Goal: Task Accomplishment & Management: Use online tool/utility

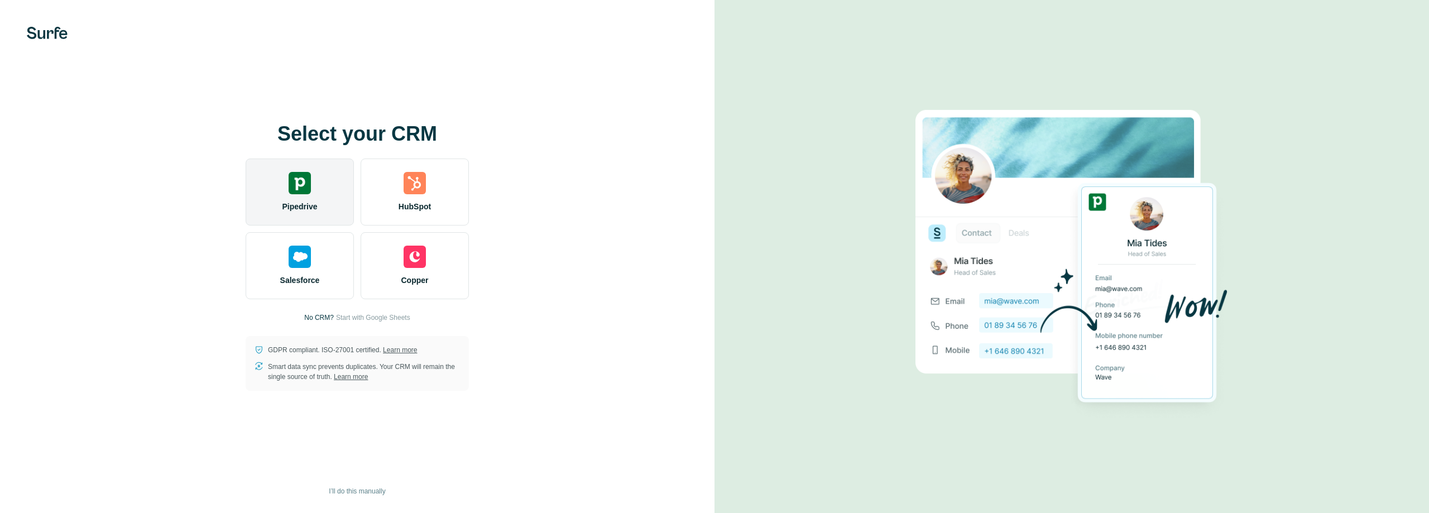
click at [279, 191] on div "Pipedrive" at bounding box center [300, 191] width 108 height 67
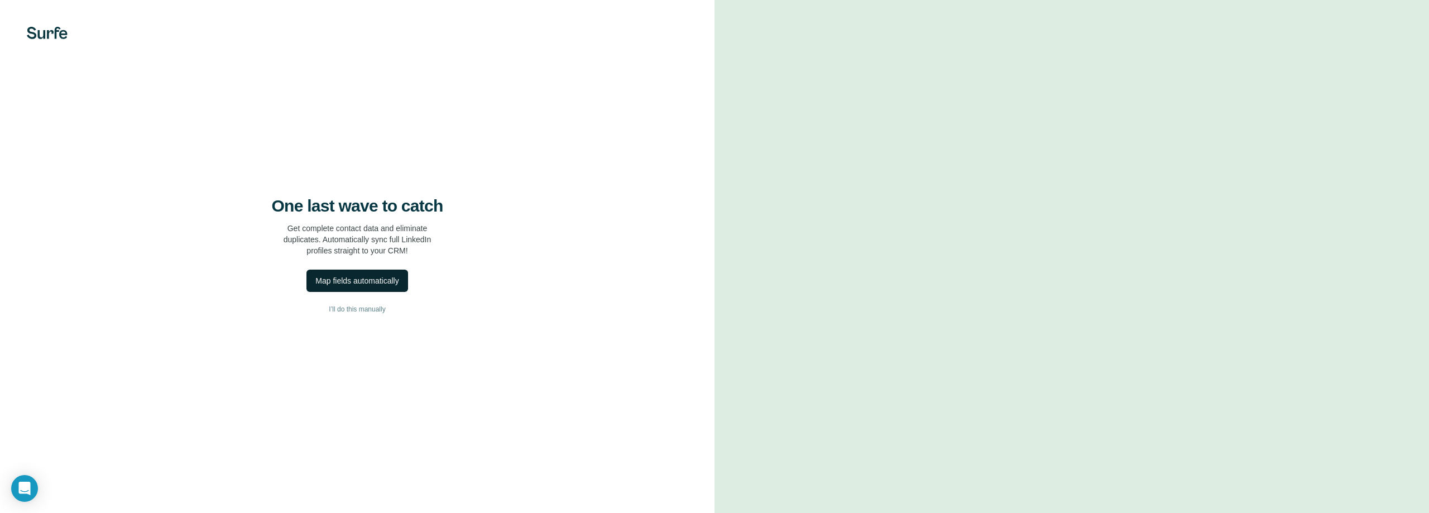
click at [389, 282] on div "Map fields automatically" at bounding box center [356, 280] width 83 height 11
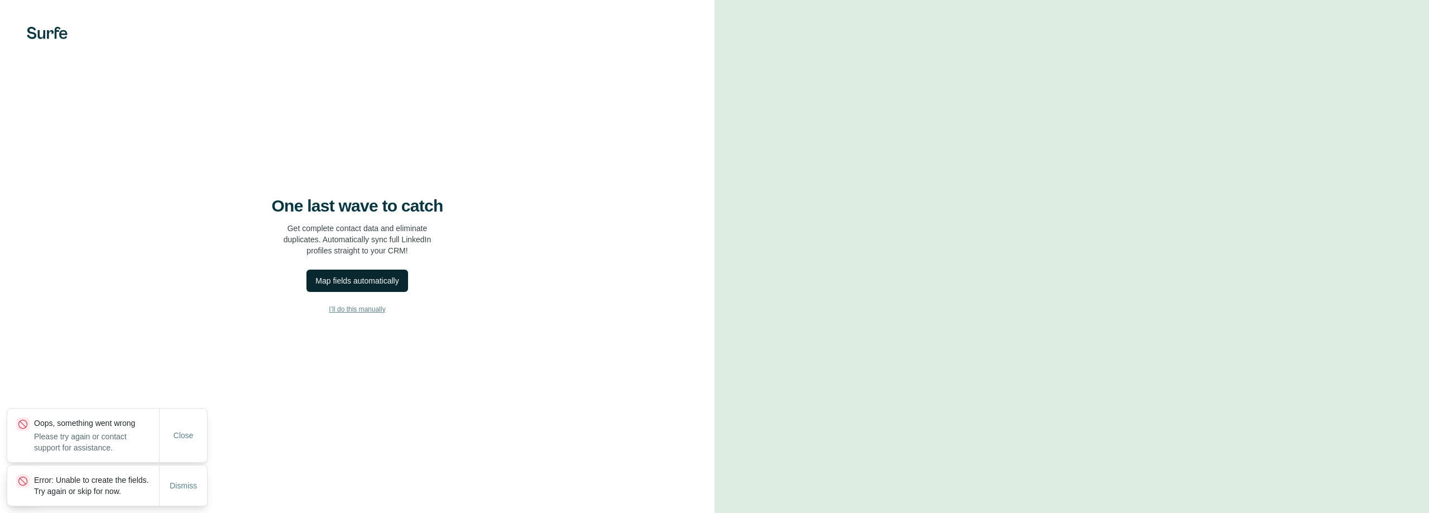
click at [366, 312] on span "I’ll do this manually" at bounding box center [357, 309] width 56 height 10
